Goal: Navigation & Orientation: Find specific page/section

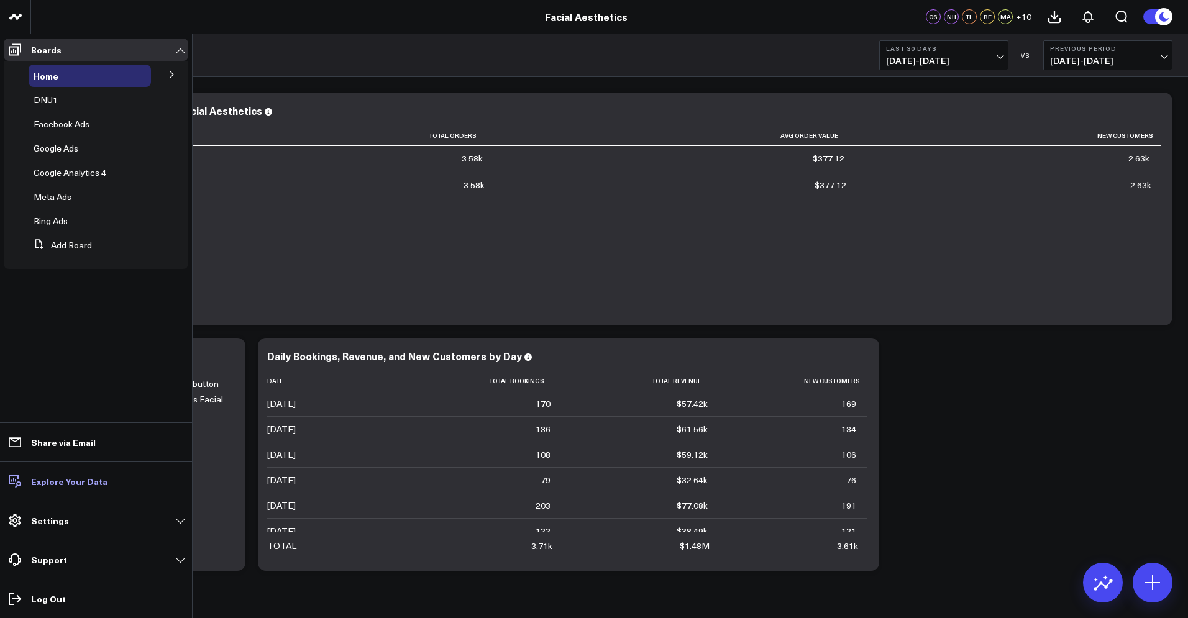
click at [62, 488] on link "Explore Your Data" at bounding box center [96, 481] width 185 height 22
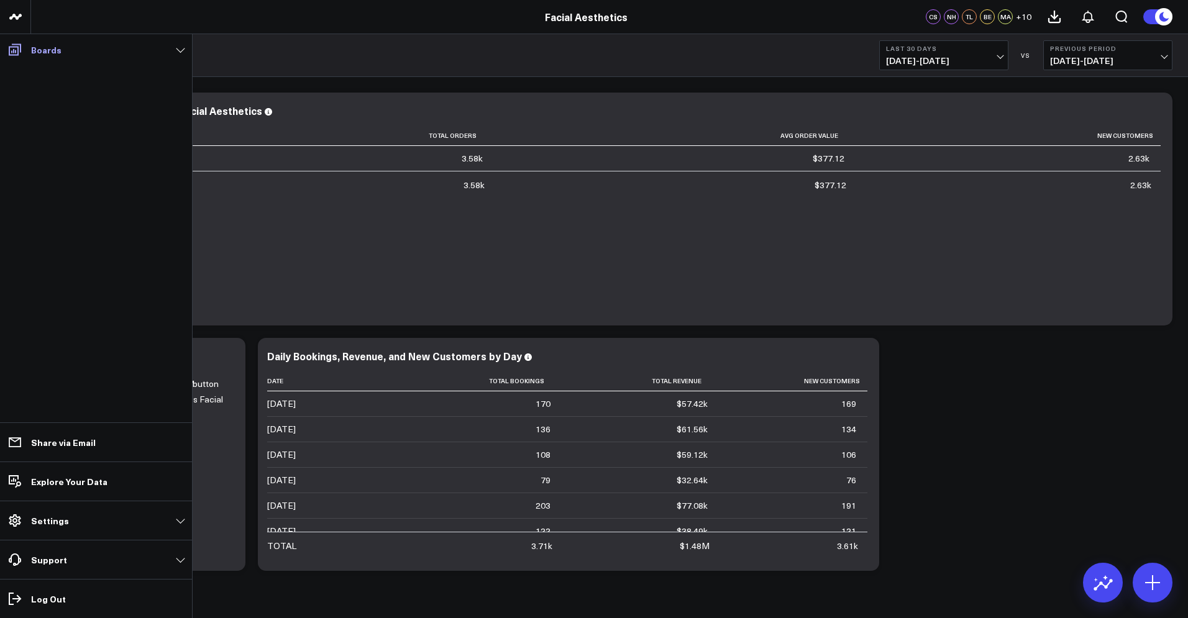
click at [9, 51] on icon at bounding box center [15, 50] width 12 height 12
click at [43, 53] on p "Boards" at bounding box center [46, 50] width 30 height 10
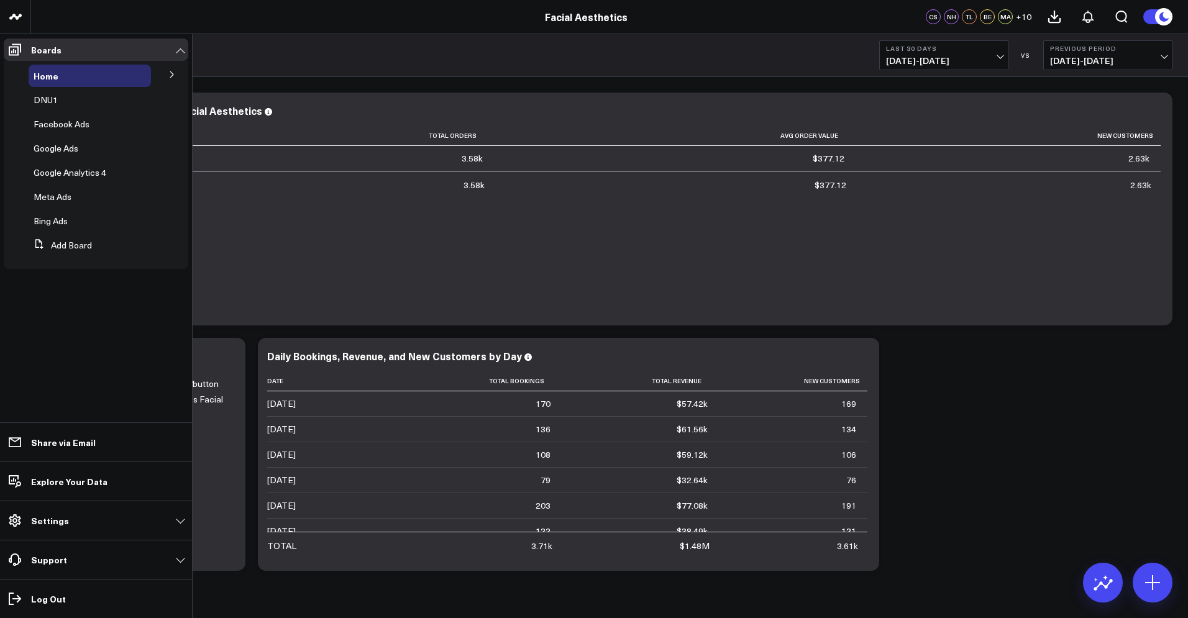
click at [84, 325] on ul "Boards Home Test DNU1 Facebook Ads Google Ads Google Analytics 4 Meta Ads Bing …" at bounding box center [96, 326] width 192 height 584
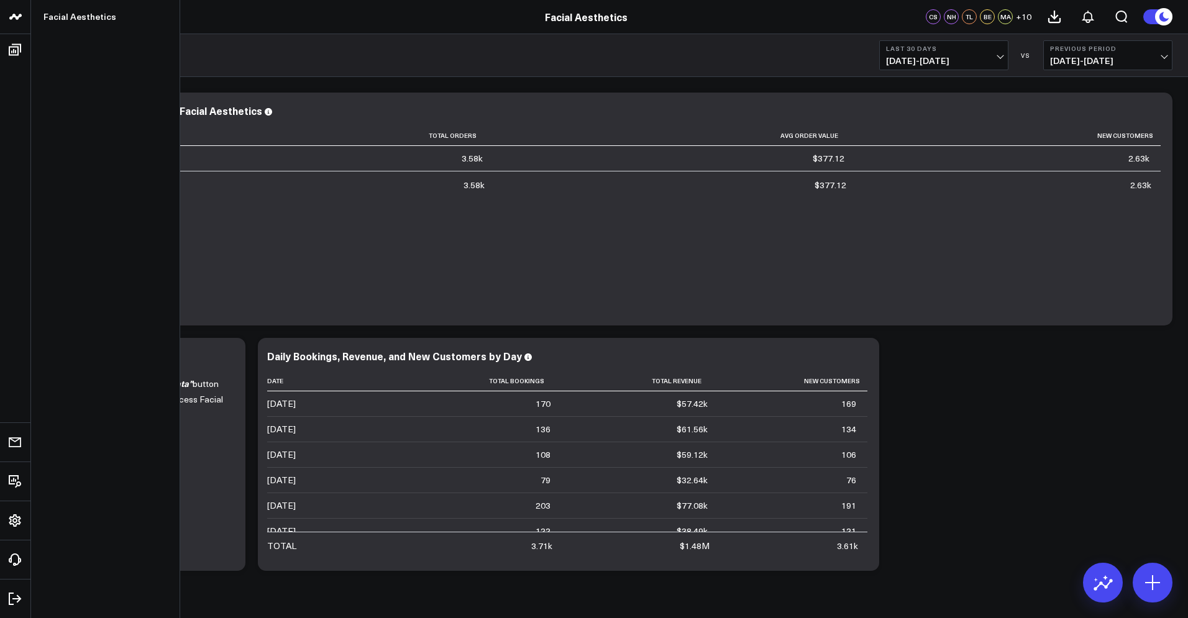
click at [21, 16] on icon at bounding box center [18, 17] width 6 height 6
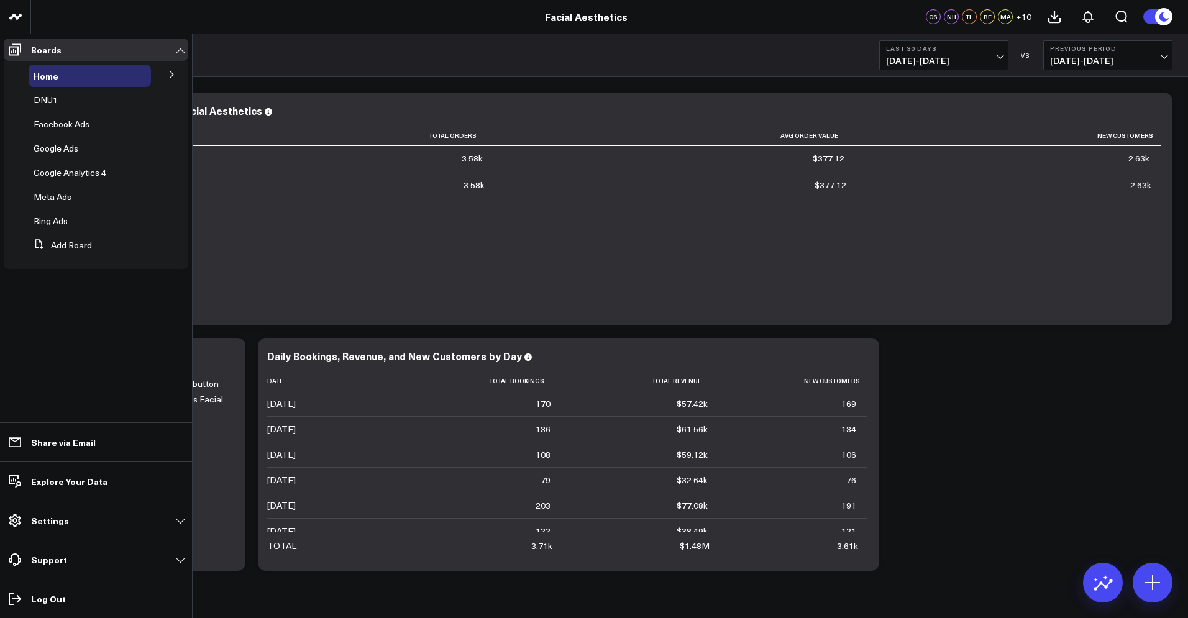
click at [12, 56] on icon at bounding box center [14, 49] width 15 height 15
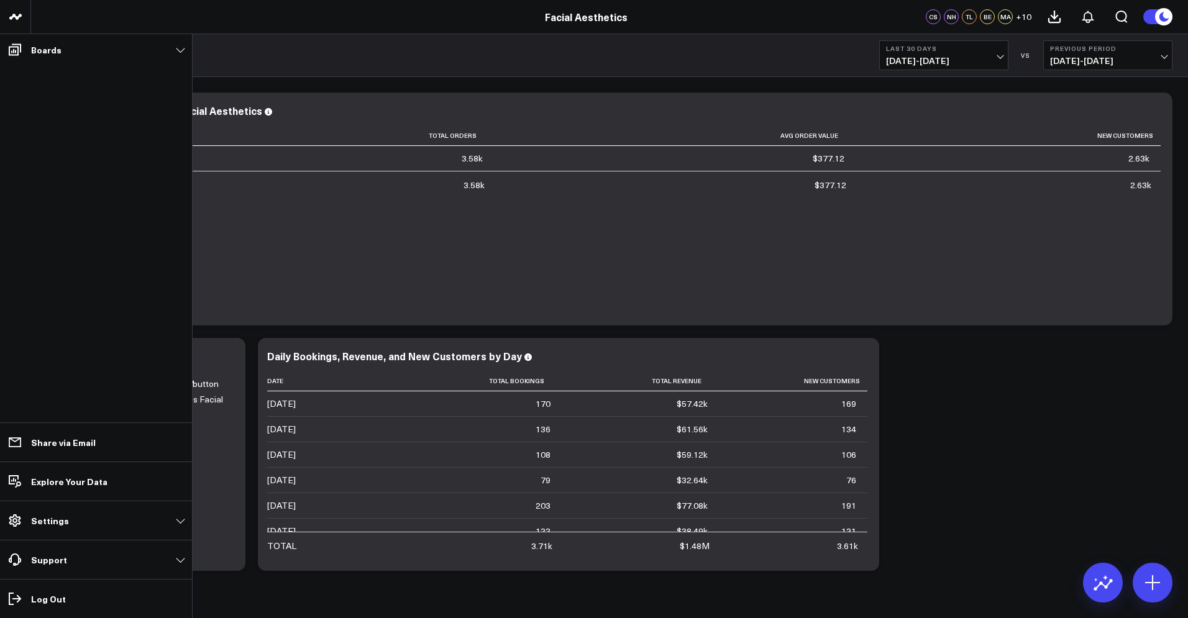
click at [193, 48] on div "Home Last 30 Days [DATE] - [DATE] VS Previous Period [DATE] - [DATE]" at bounding box center [609, 55] width 1157 height 43
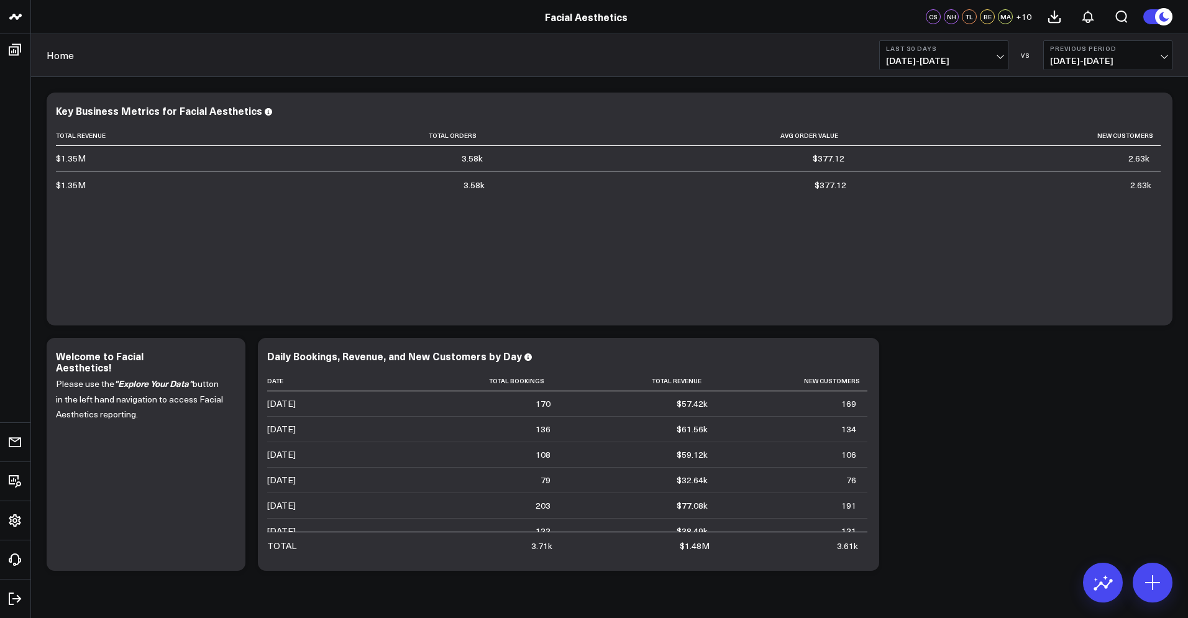
click at [565, 19] on link "Facial Aesthetics" at bounding box center [586, 17] width 83 height 14
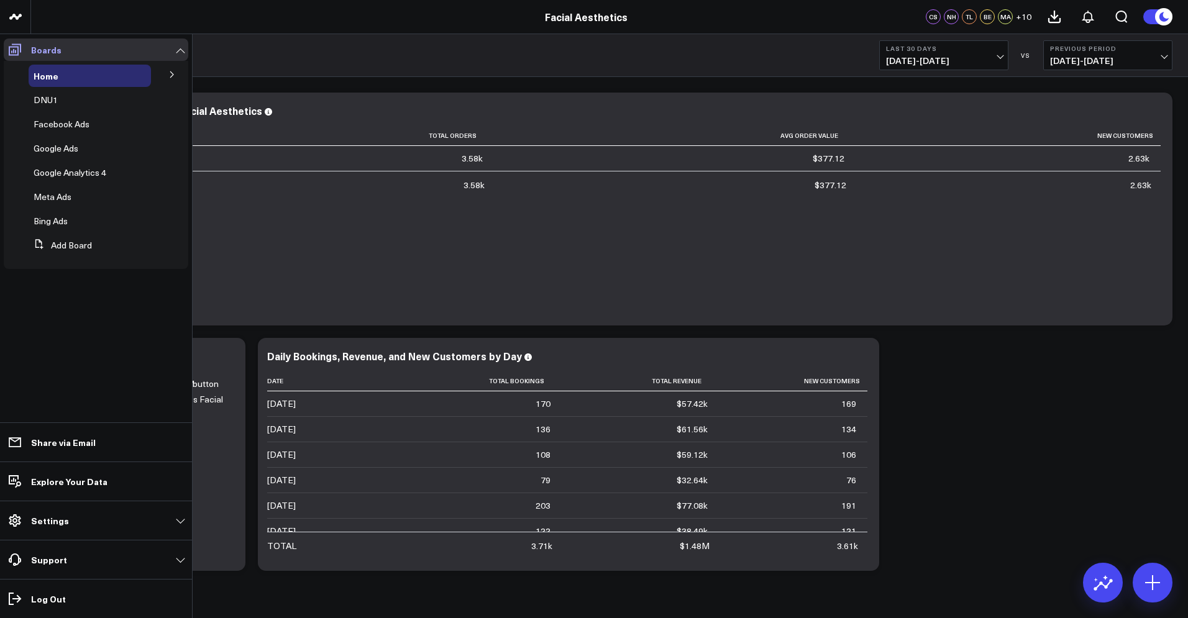
click at [17, 54] on icon at bounding box center [15, 50] width 12 height 12
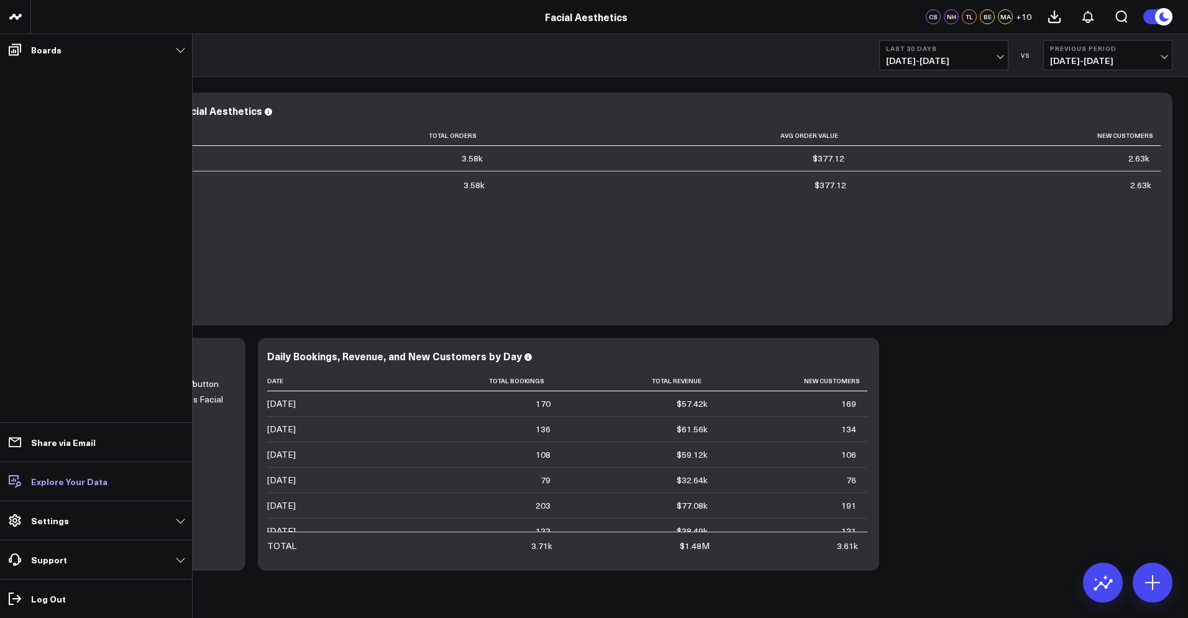
click at [48, 488] on link "Explore Your Data" at bounding box center [96, 481] width 185 height 22
